Goal: Ask a question

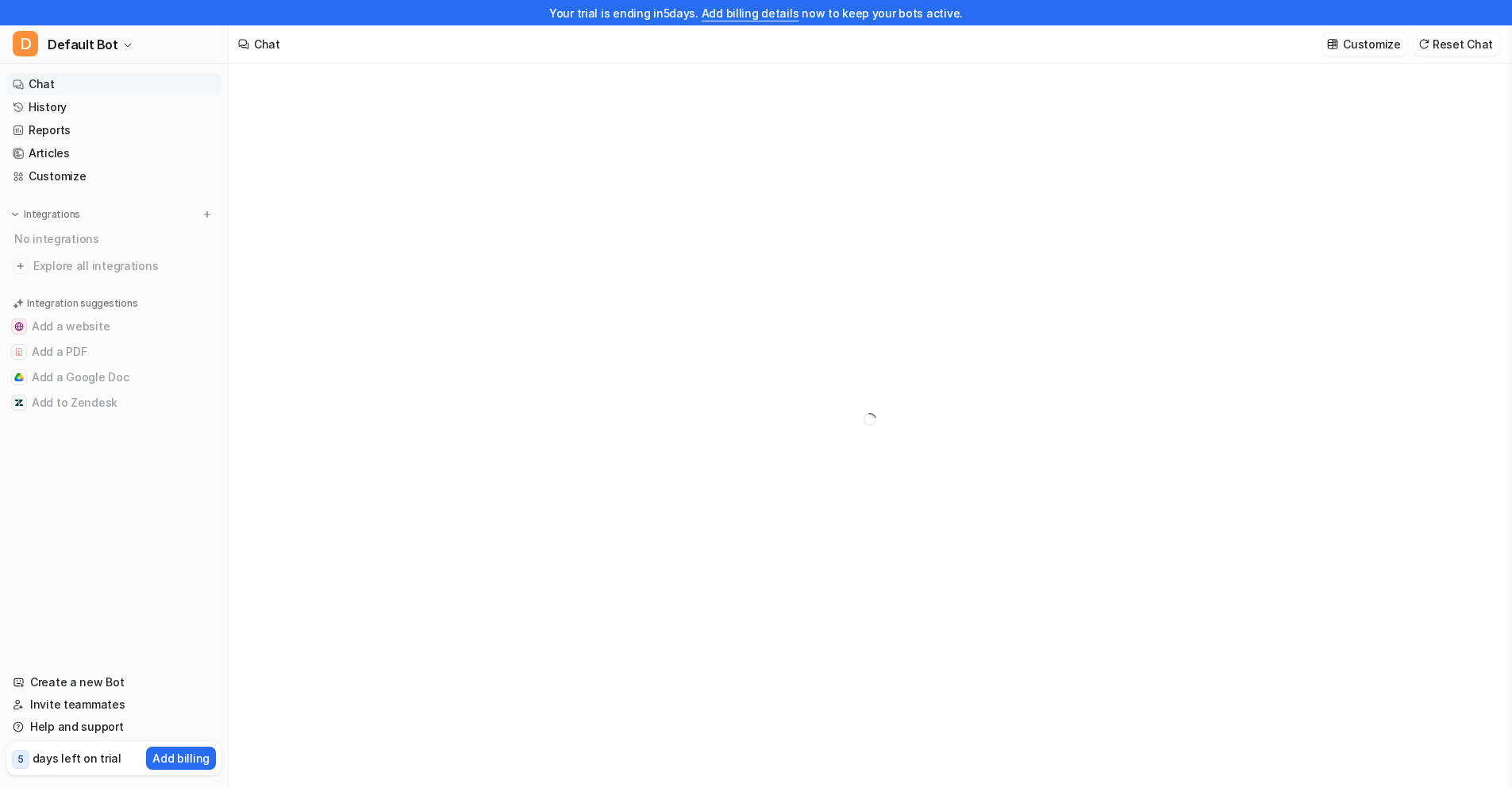
type textarea "**********"
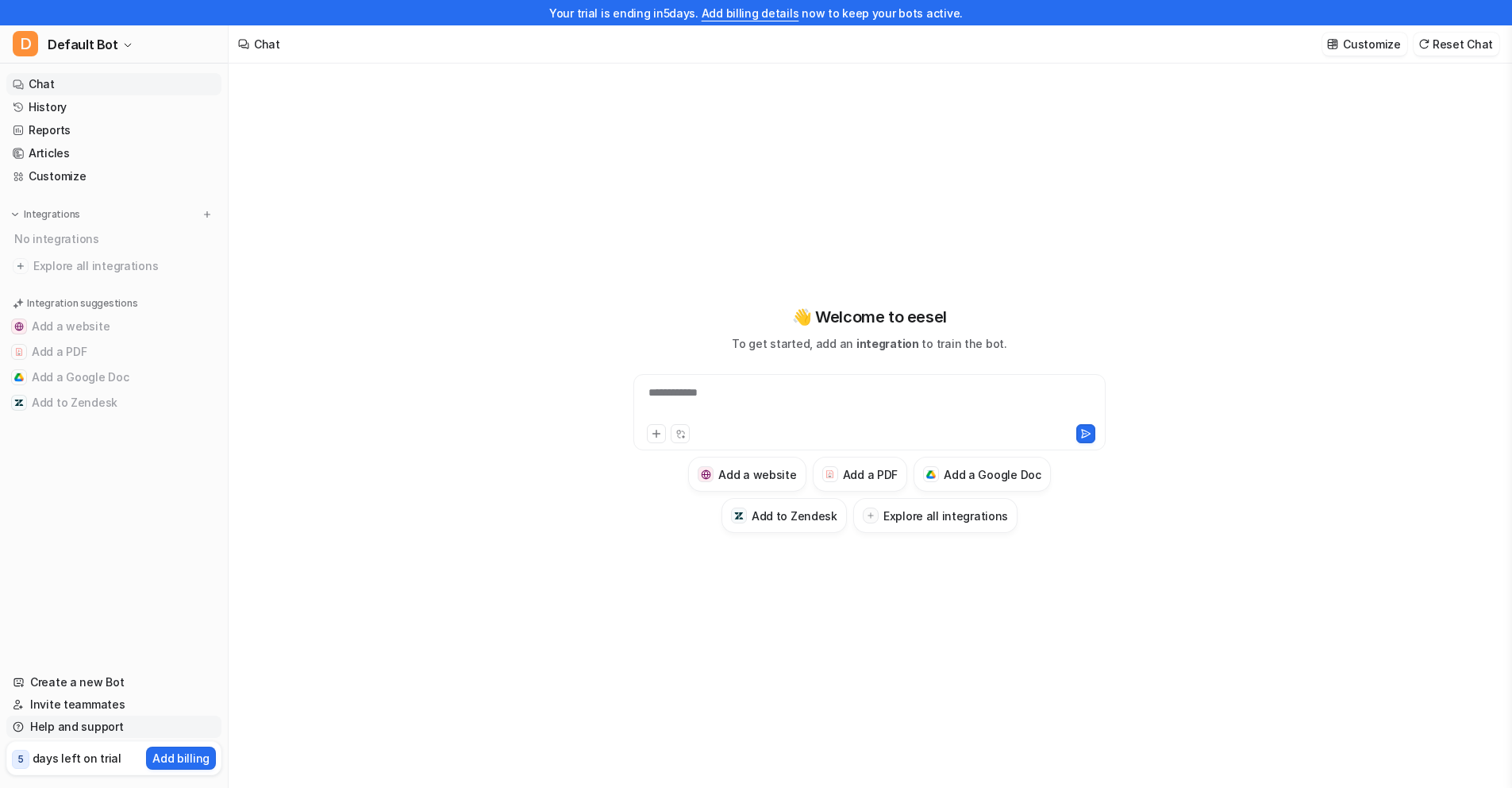
click at [80, 730] on link "Help and support" at bounding box center [114, 726] width 215 height 22
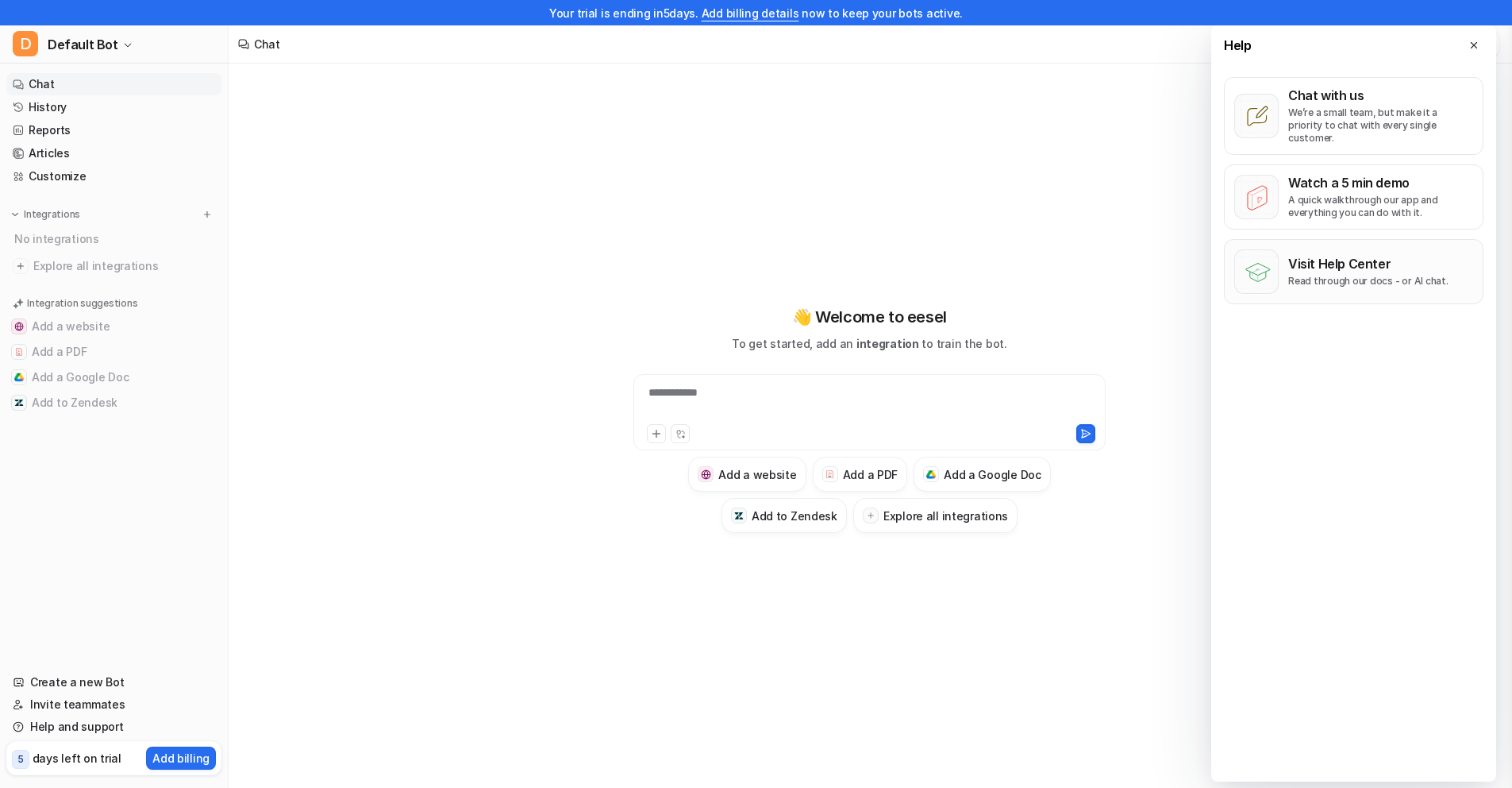
click at [1347, 274] on p "Read through our docs - or AI chat." at bounding box center [1368, 281] width 160 height 13
